Goal: Understand process/instructions: Learn how to perform a task or action

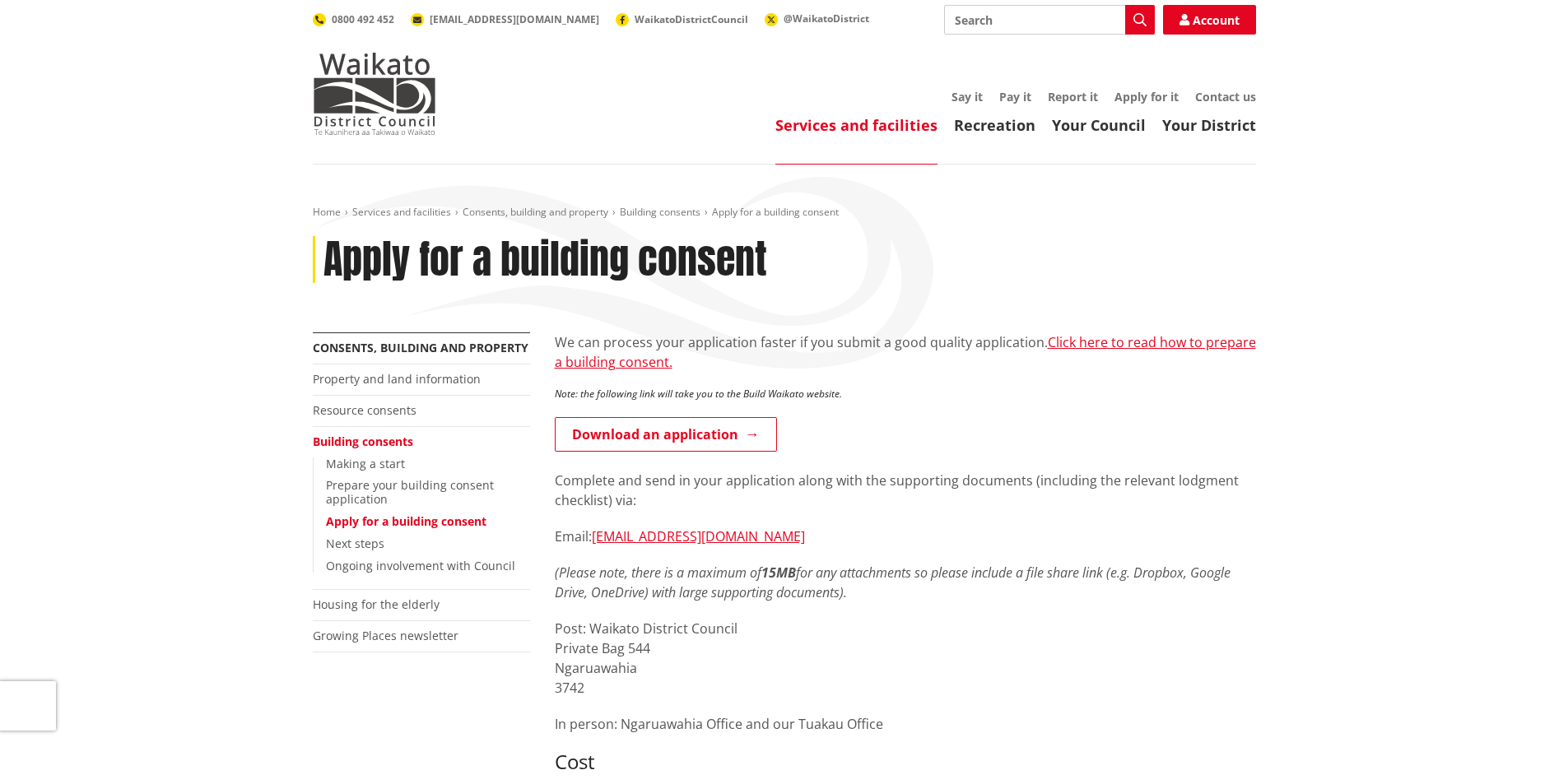
click at [688, 427] on link "Download an application" at bounding box center [666, 434] width 222 height 34
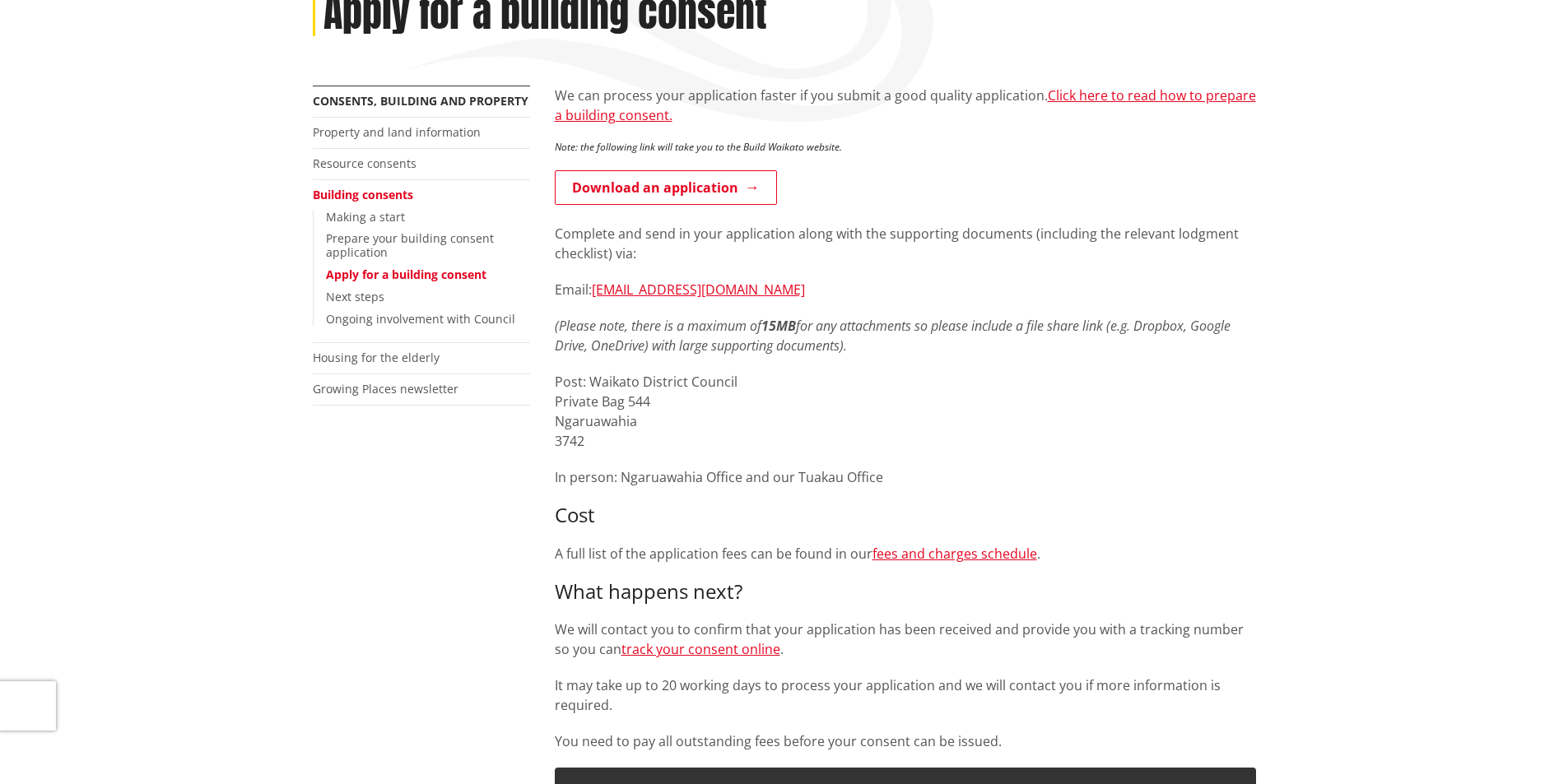
scroll to position [329, 0]
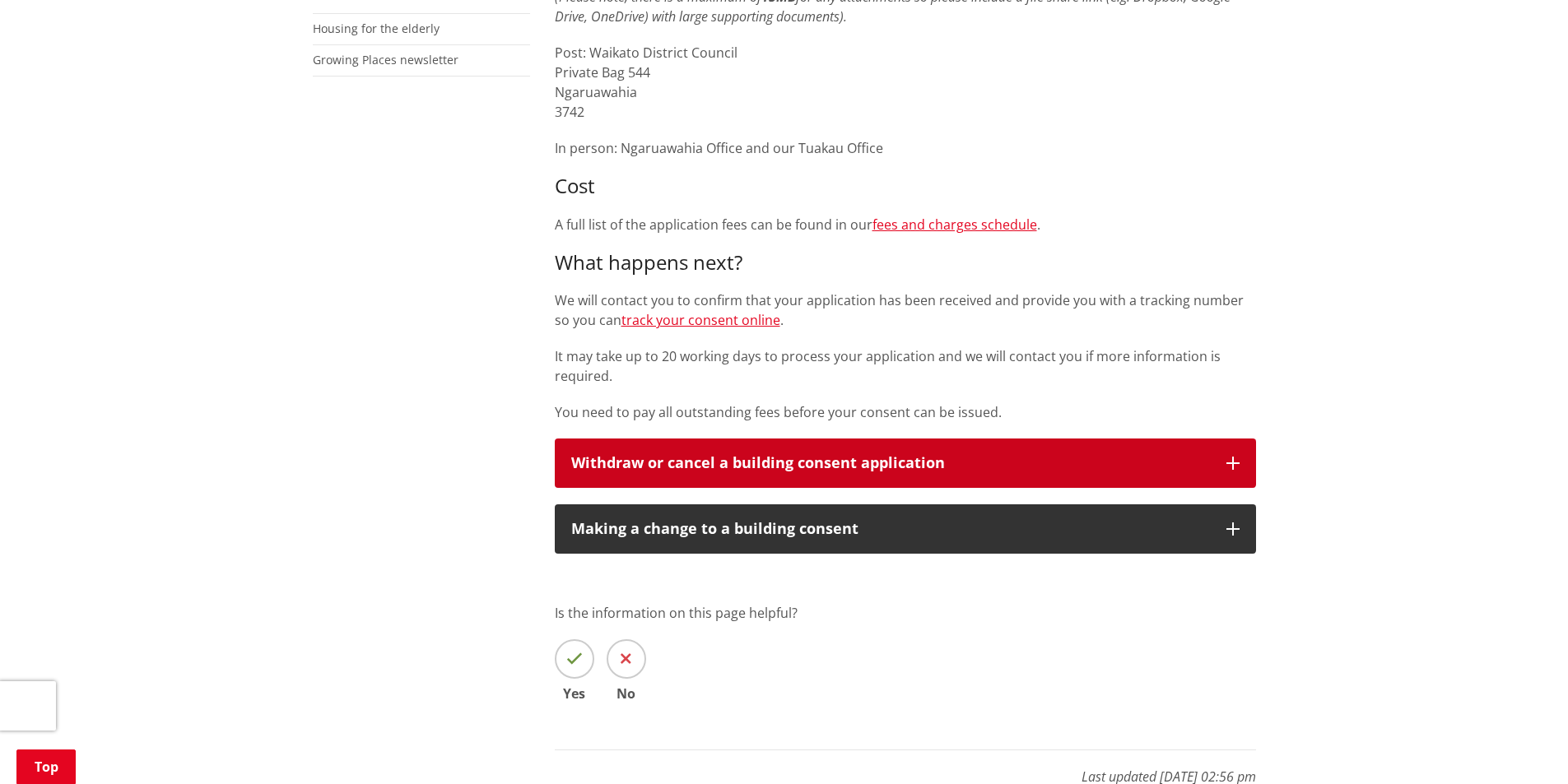
scroll to position [494, 0]
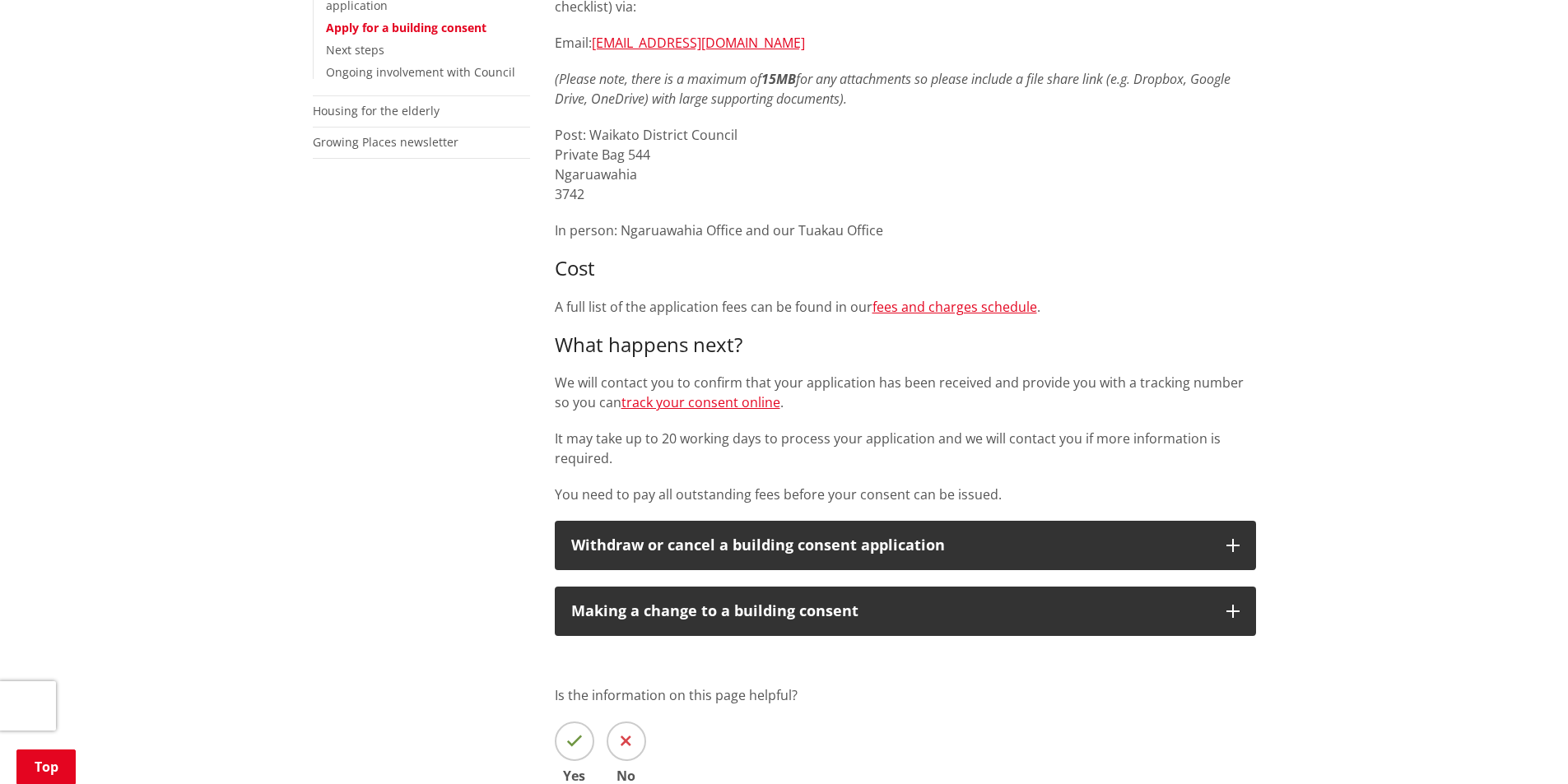
click at [1052, 503] on p "You need to pay all outstanding fees before your consent can be issued." at bounding box center [905, 494] width 701 height 20
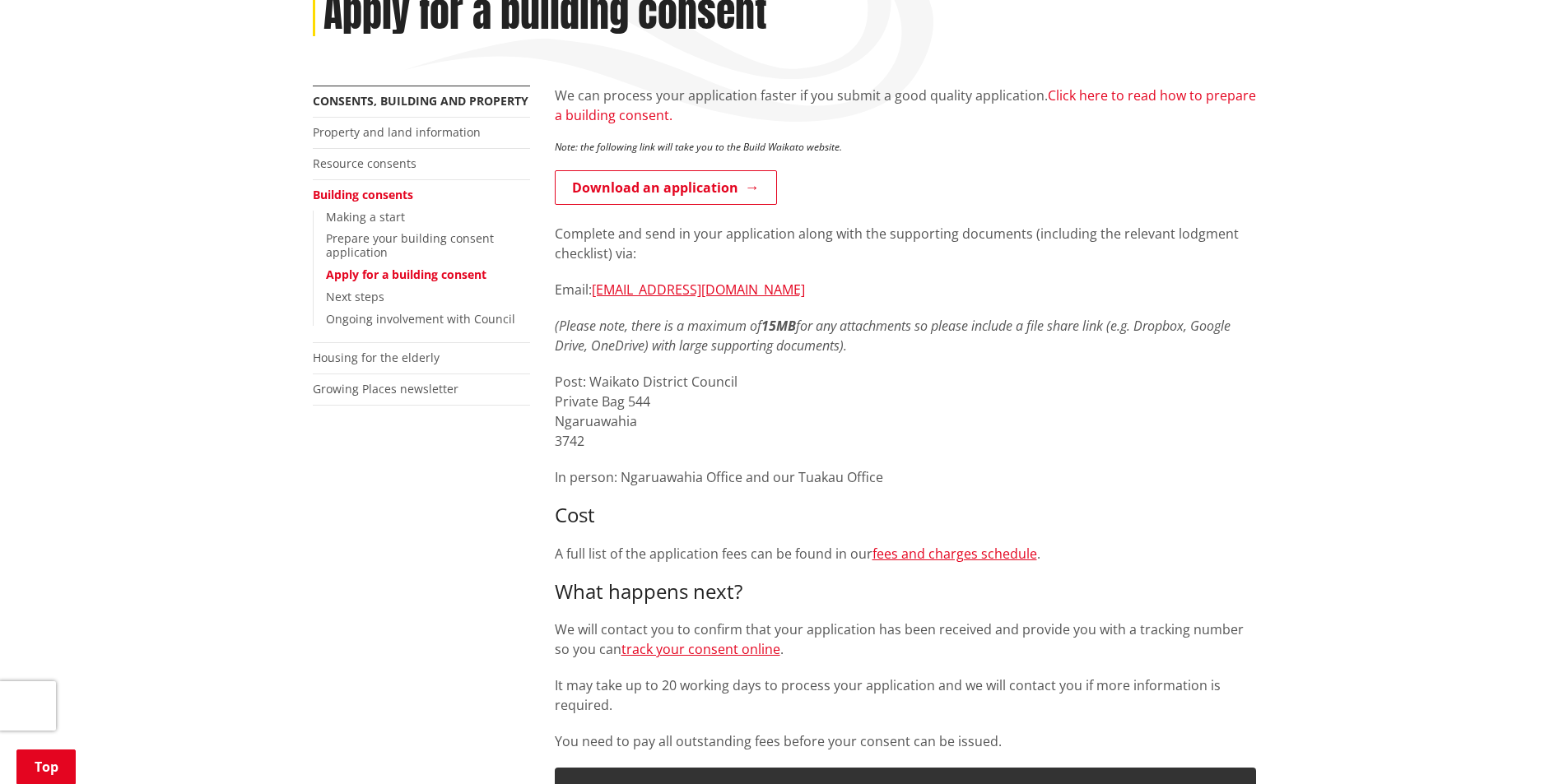
click at [621, 116] on link "Click here to read how to prepare a building consent." at bounding box center [905, 105] width 701 height 38
